Goal: Task Accomplishment & Management: Manage account settings

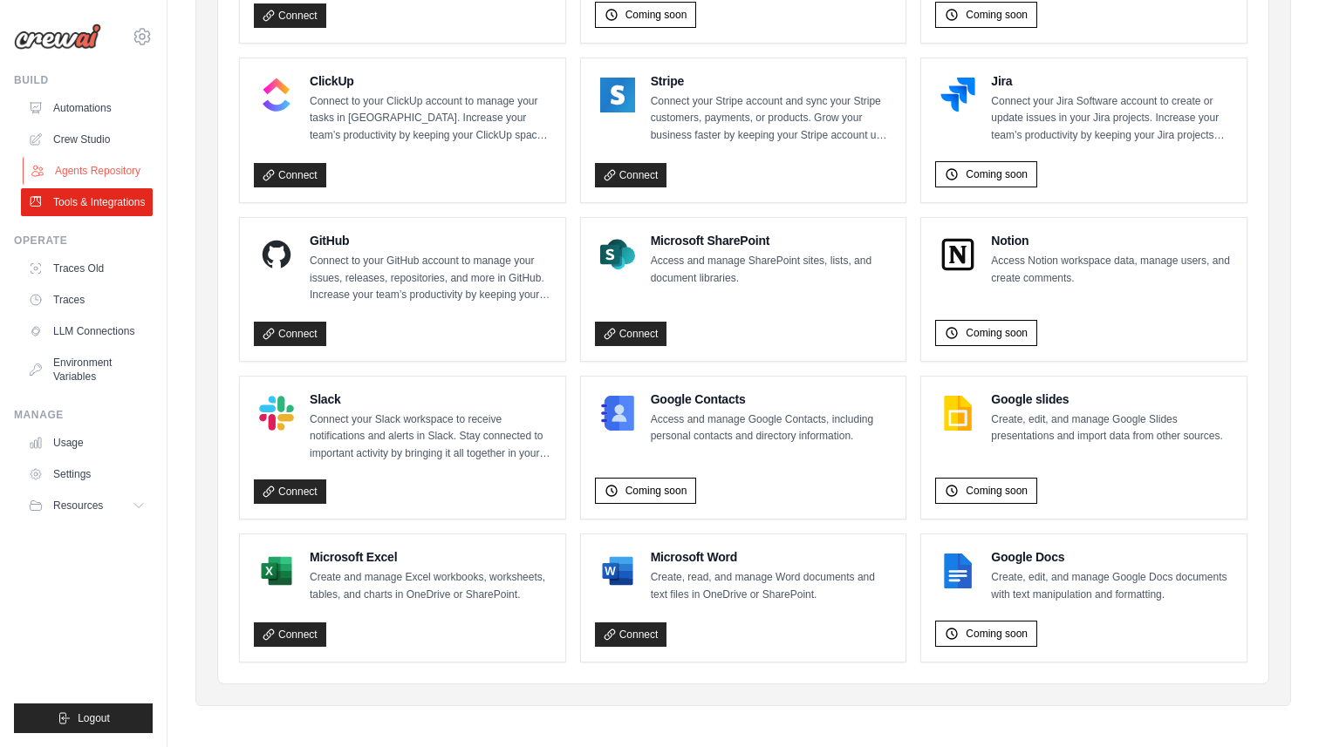
click at [109, 173] on link "Agents Repository" at bounding box center [89, 171] width 132 height 28
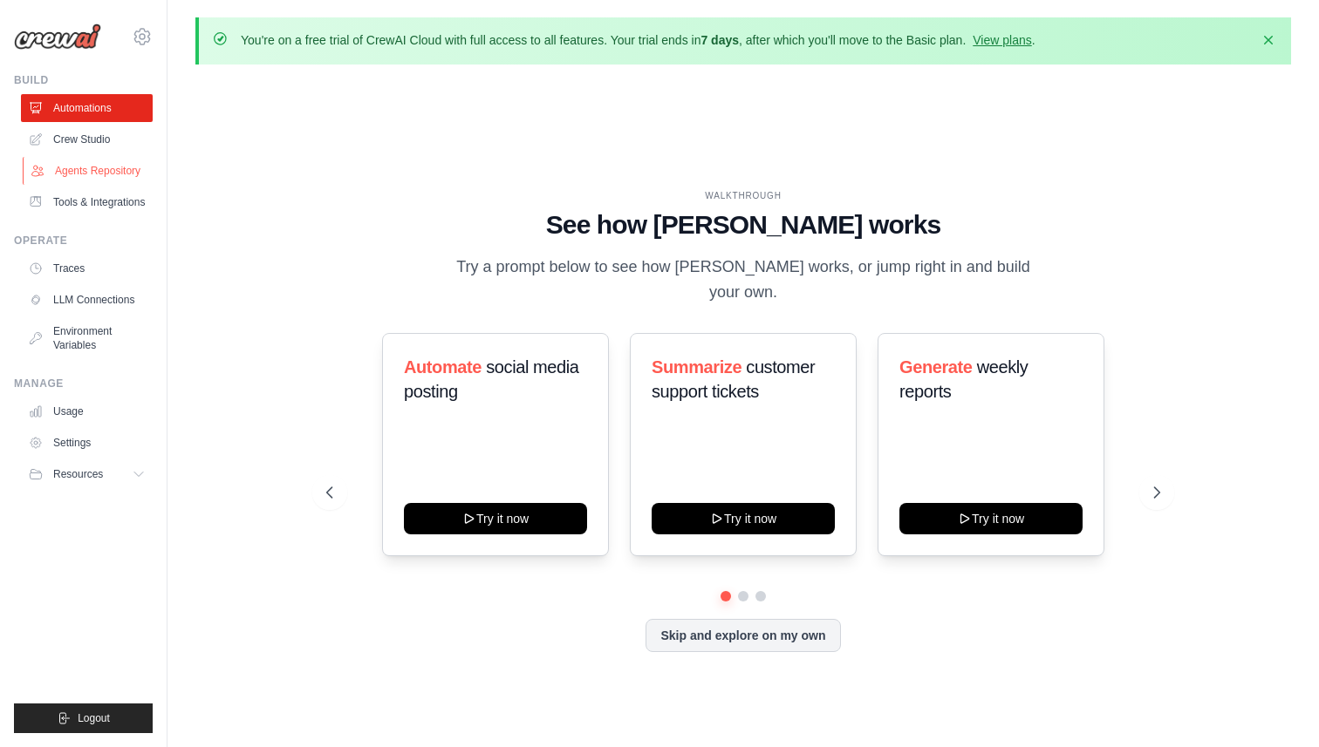
click at [106, 175] on link "Agents Repository" at bounding box center [89, 171] width 132 height 28
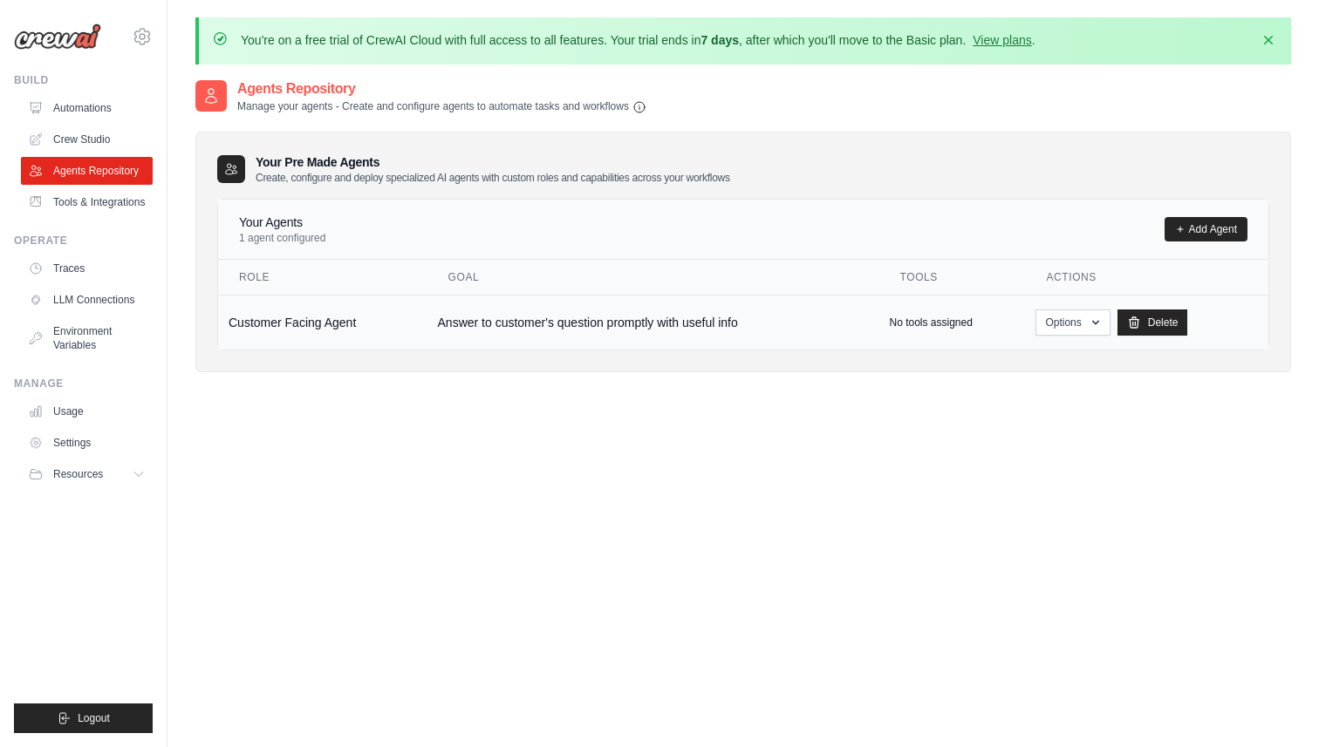
click at [563, 318] on td "Answer to customer's question promptly with useful info" at bounding box center [653, 322] width 452 height 55
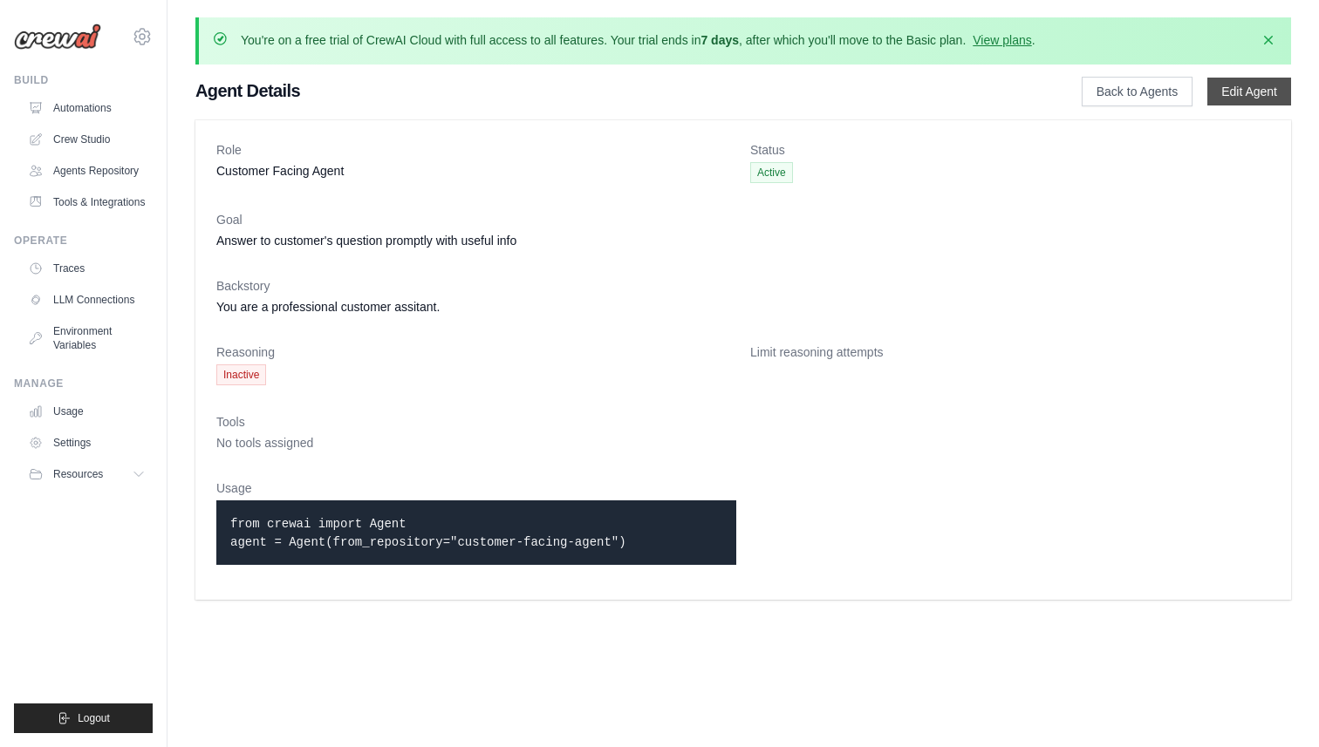
click at [1246, 90] on link "Edit Agent" at bounding box center [1249, 92] width 84 height 28
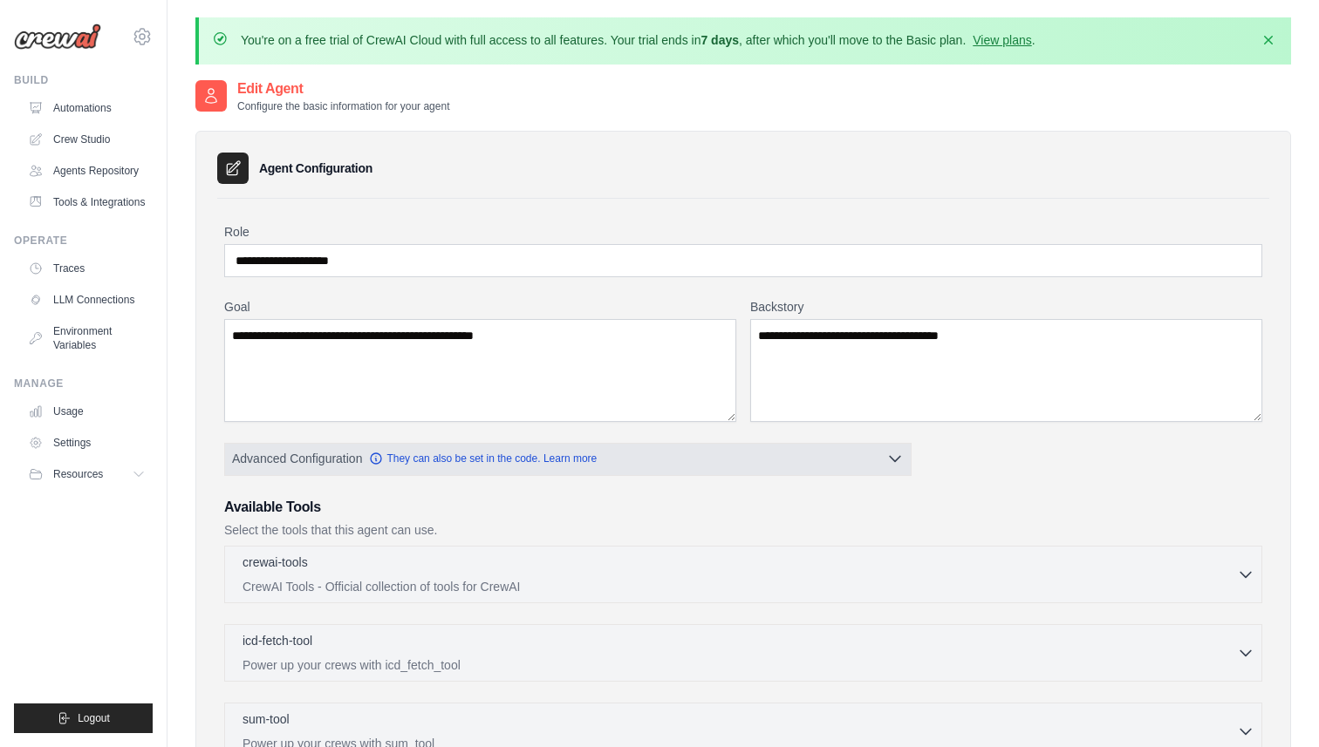
click at [316, 461] on span "Advanced Configuration" at bounding box center [297, 458] width 130 height 17
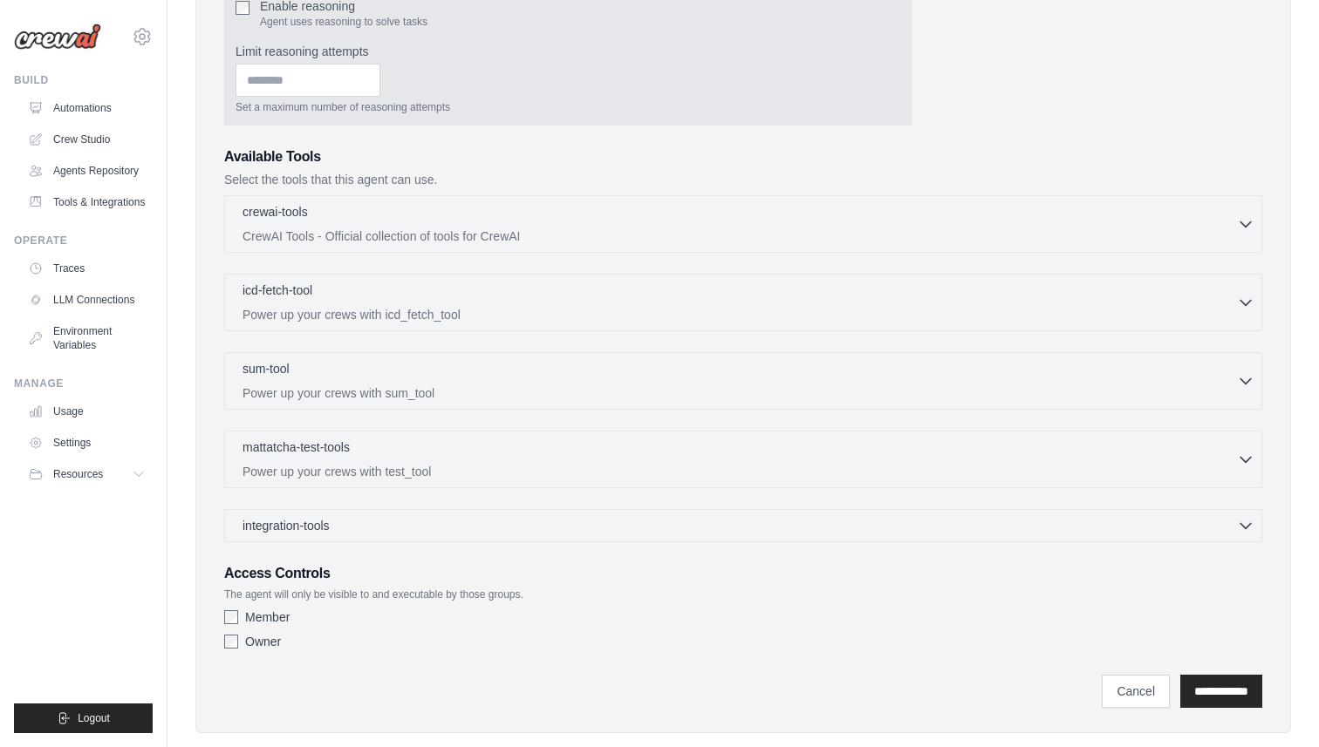
scroll to position [494, 0]
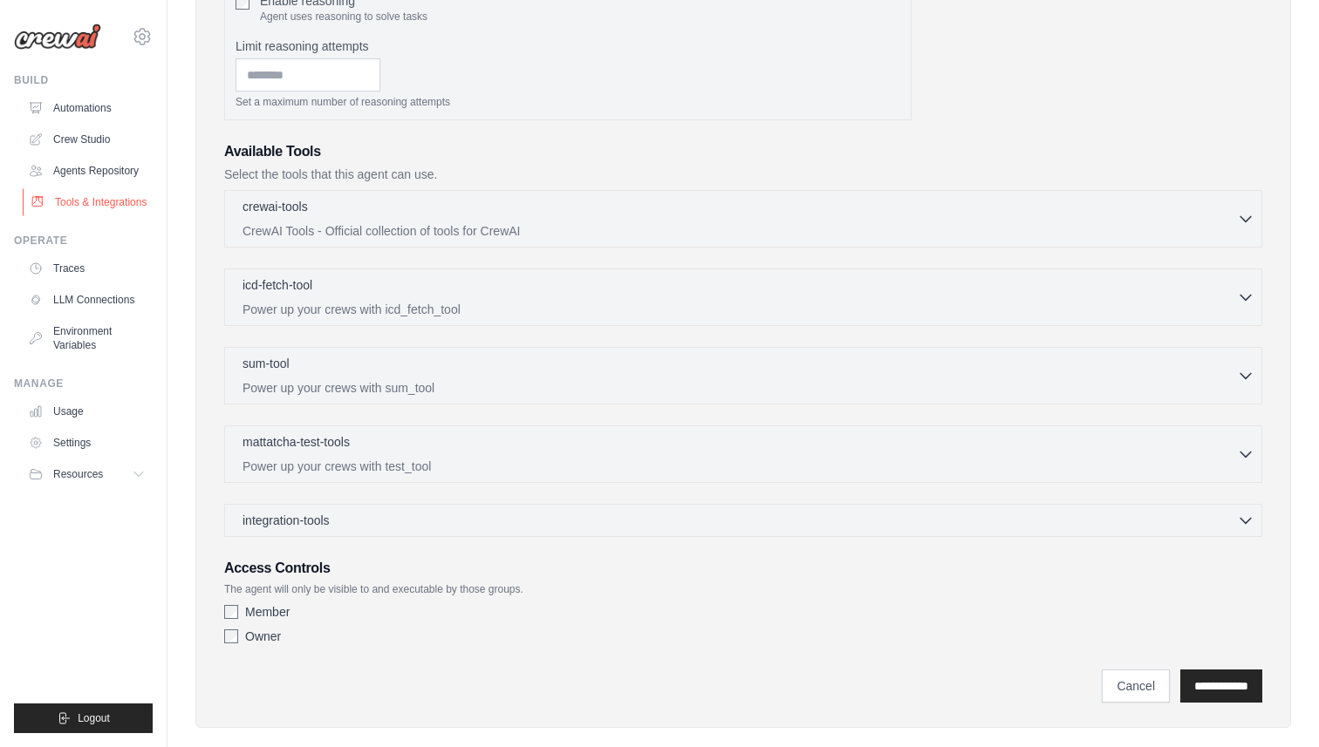
click at [118, 207] on link "Tools & Integrations" at bounding box center [89, 202] width 132 height 28
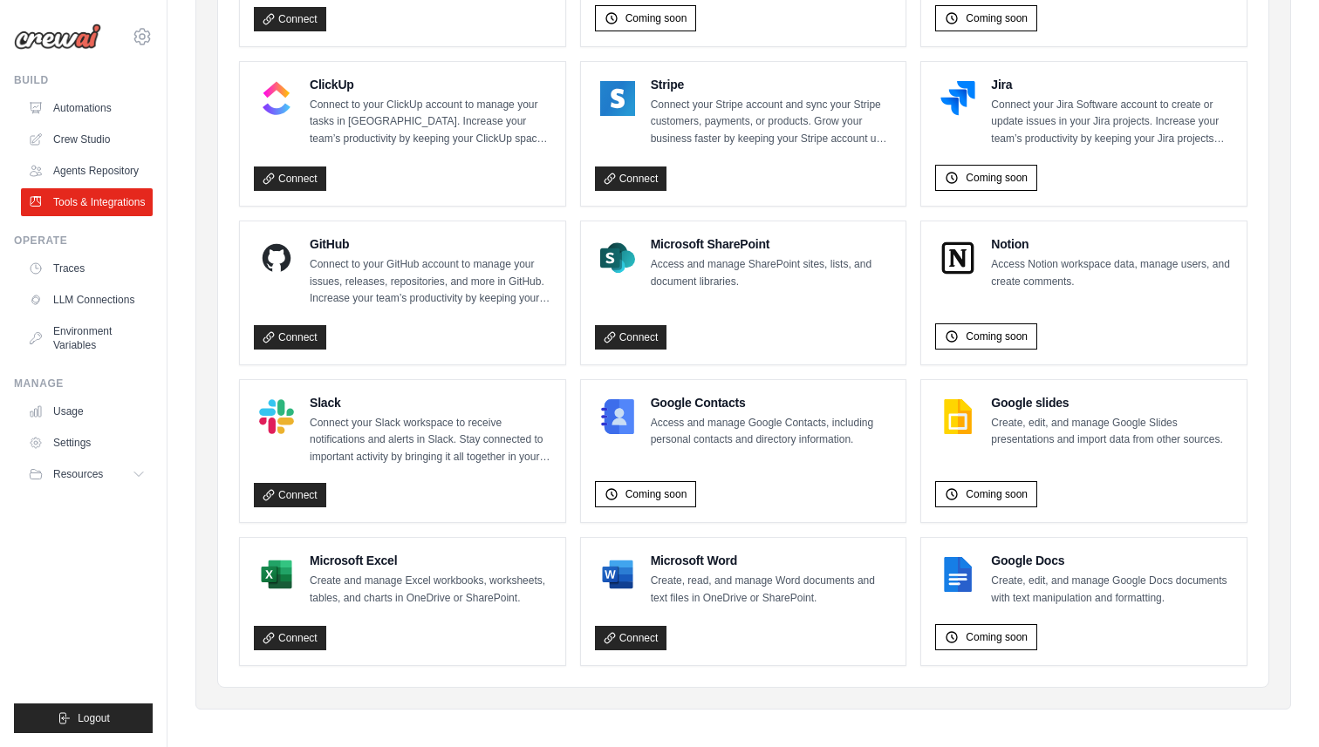
scroll to position [995, 0]
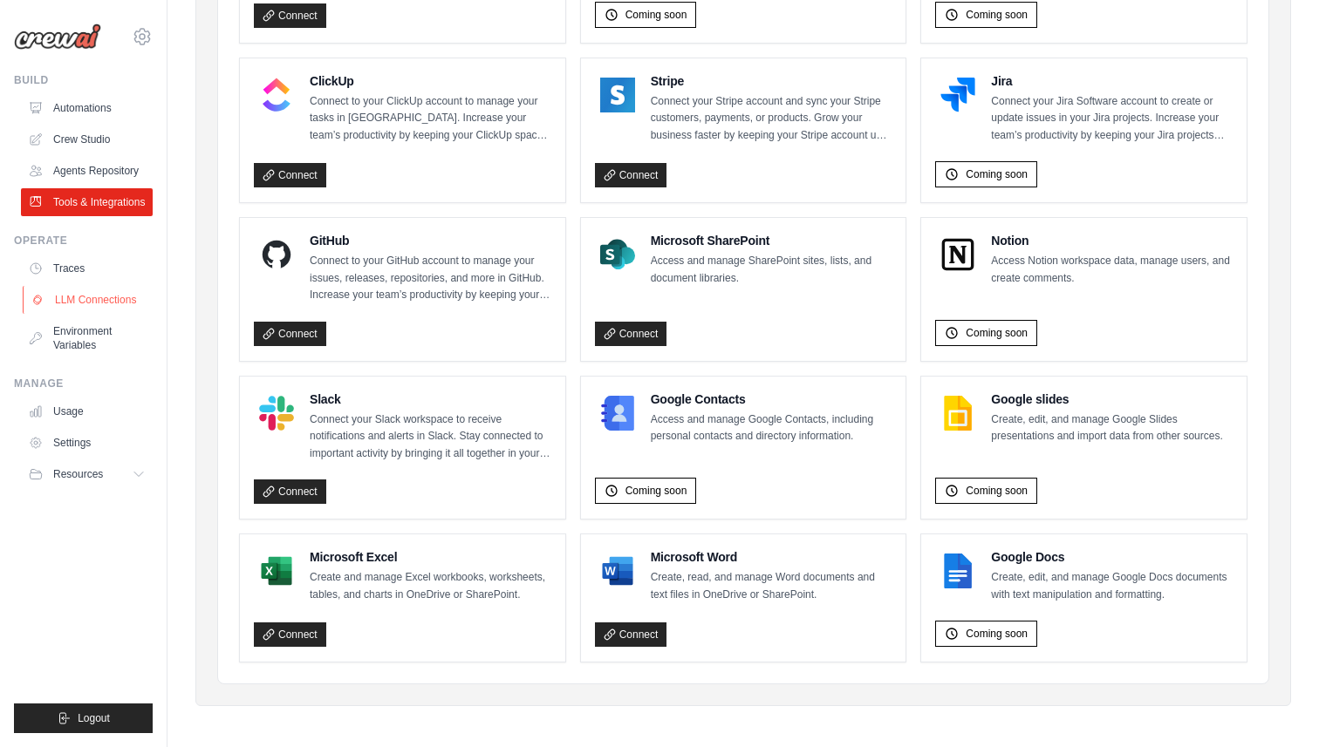
click at [100, 303] on link "LLM Connections" at bounding box center [89, 300] width 132 height 28
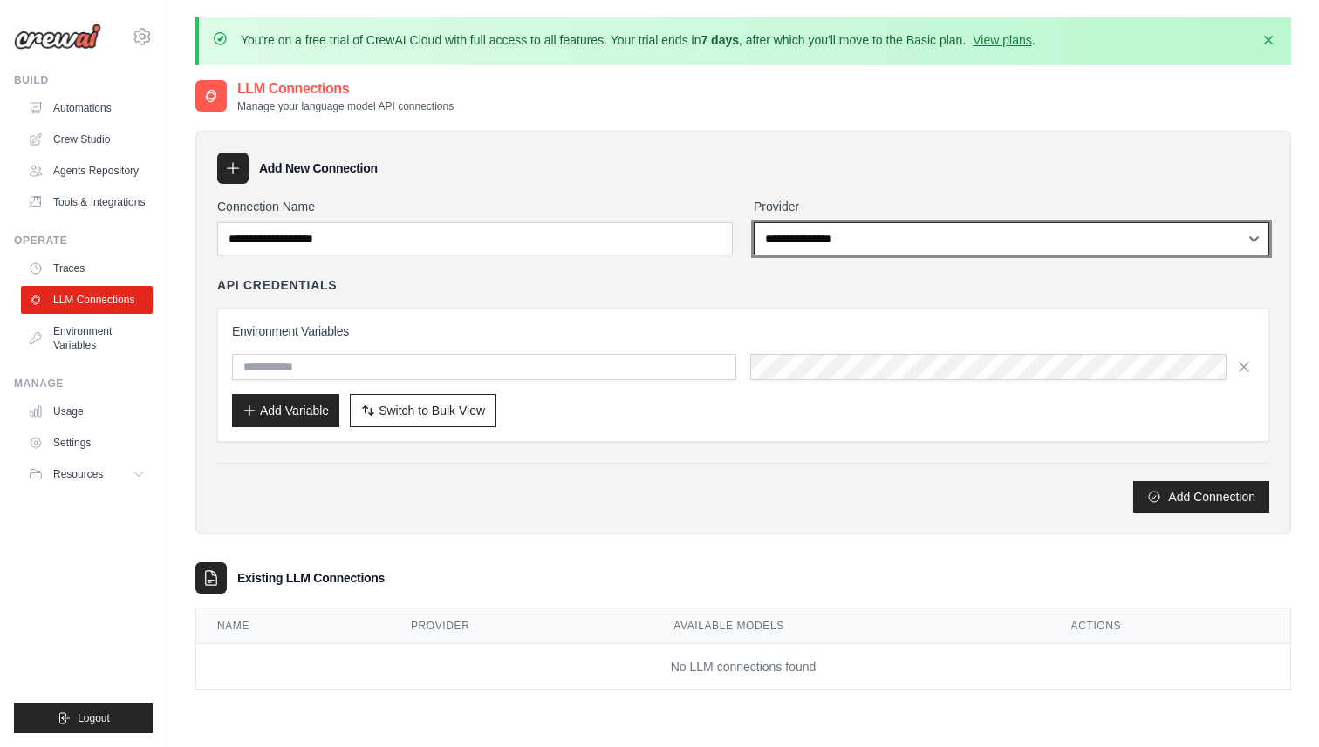
click at [926, 227] on select "**********" at bounding box center [1010, 238] width 515 height 33
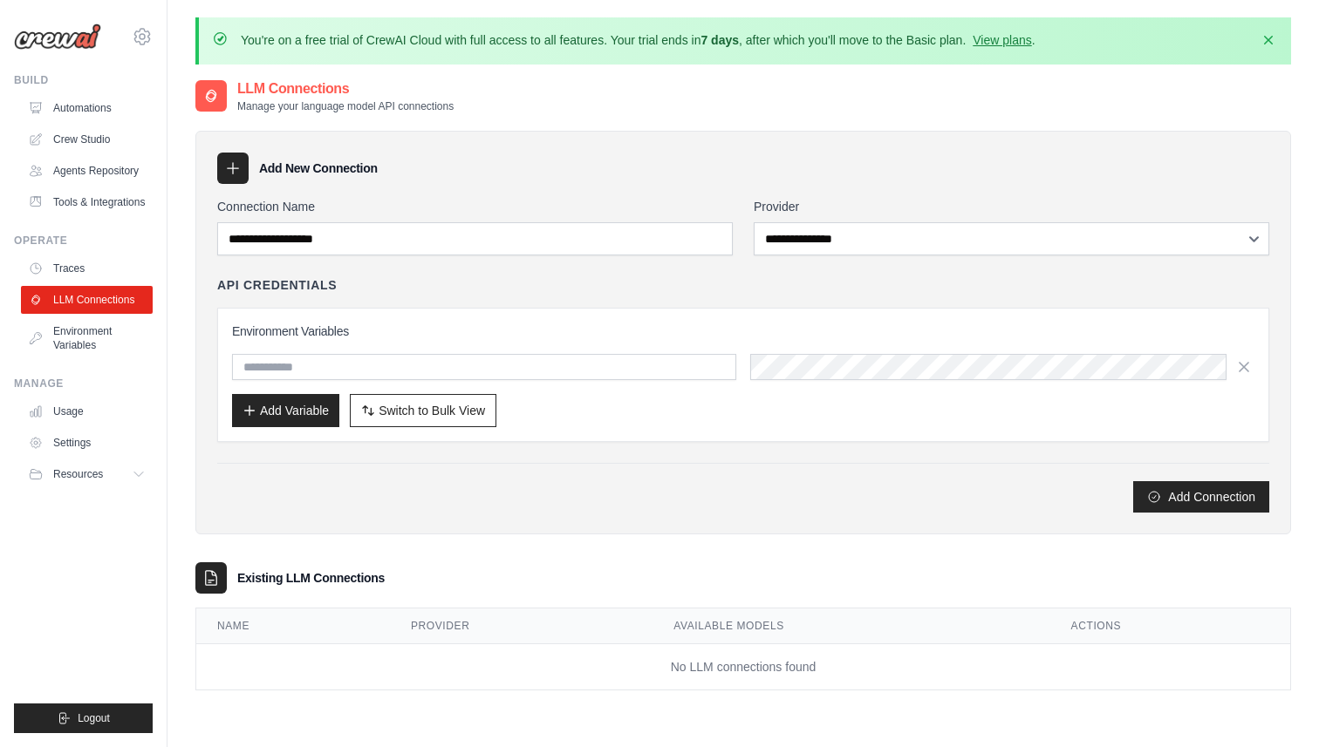
click at [508, 648] on td "No LLM connections found" at bounding box center [743, 667] width 1094 height 46
click at [408, 630] on th "Provider" at bounding box center [521, 627] width 262 height 36
click at [232, 581] on div "Existing LLM Connections" at bounding box center [742, 577] width 1095 height 31
click at [444, 650] on td "No LLM connections found" at bounding box center [743, 667] width 1094 height 46
click at [78, 341] on link "Environment Variables" at bounding box center [89, 338] width 132 height 42
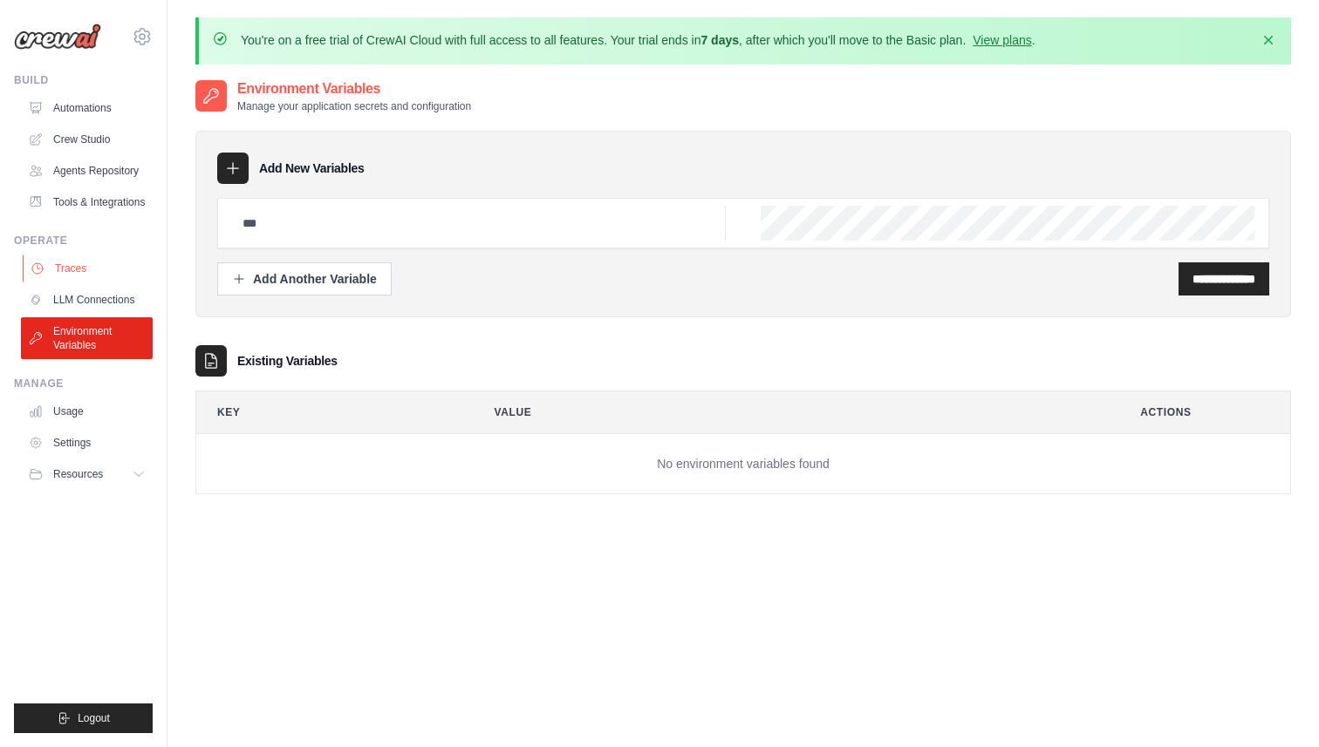
click at [96, 264] on link "Traces" at bounding box center [89, 269] width 132 height 28
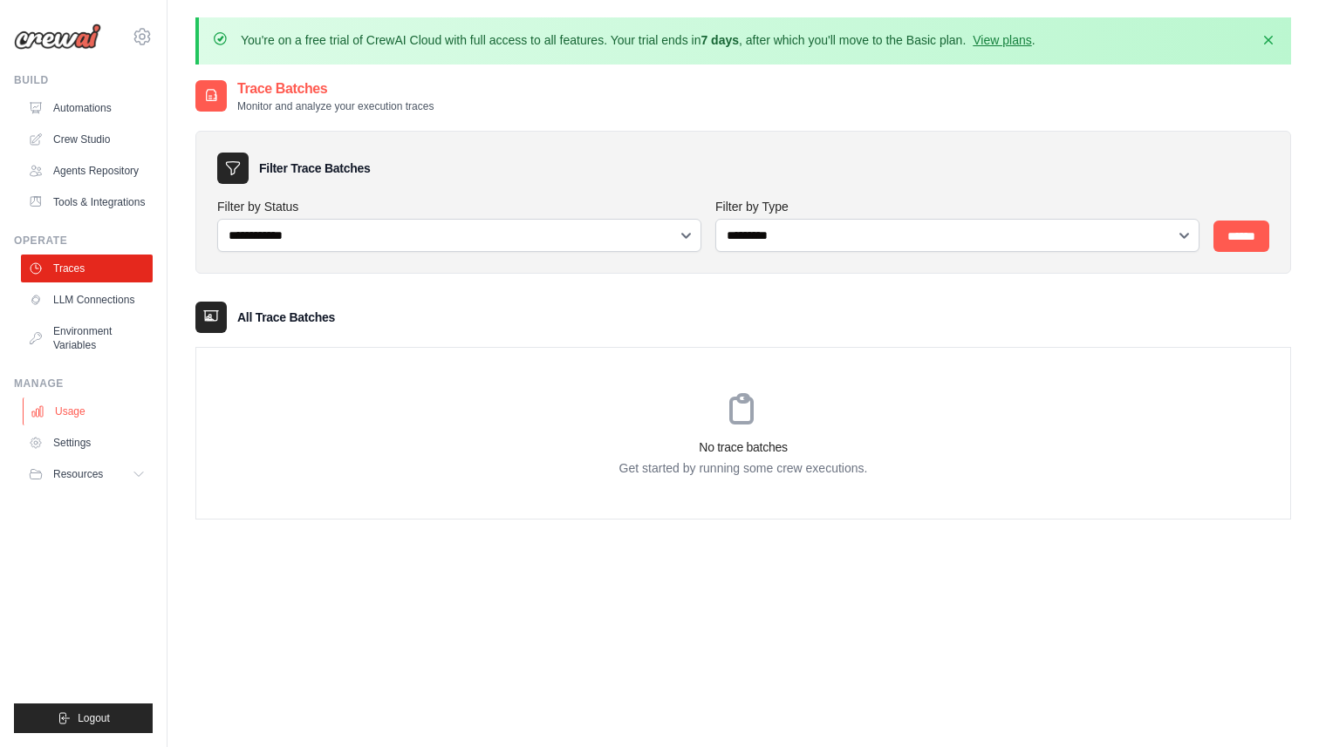
click at [85, 406] on link "Usage" at bounding box center [89, 412] width 132 height 28
